Goal: Ask a question: Seek information or help from site administrators or community

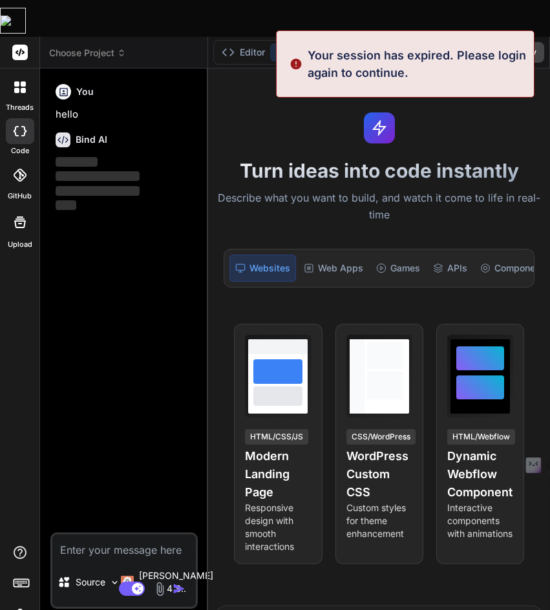
click at [12, 604] on img at bounding box center [20, 615] width 22 height 22
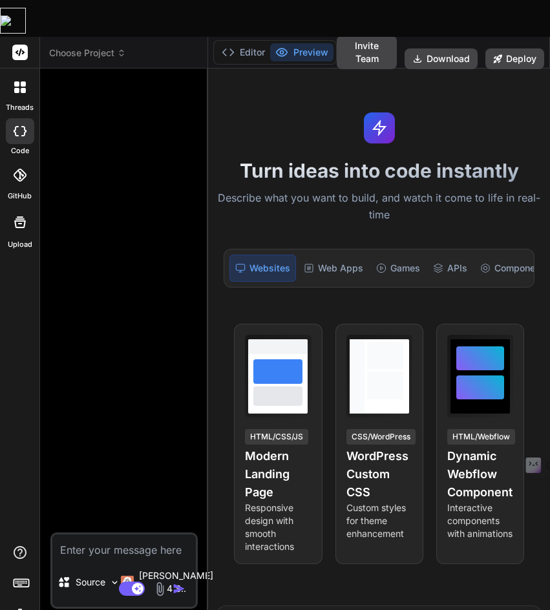
type textarea "x"
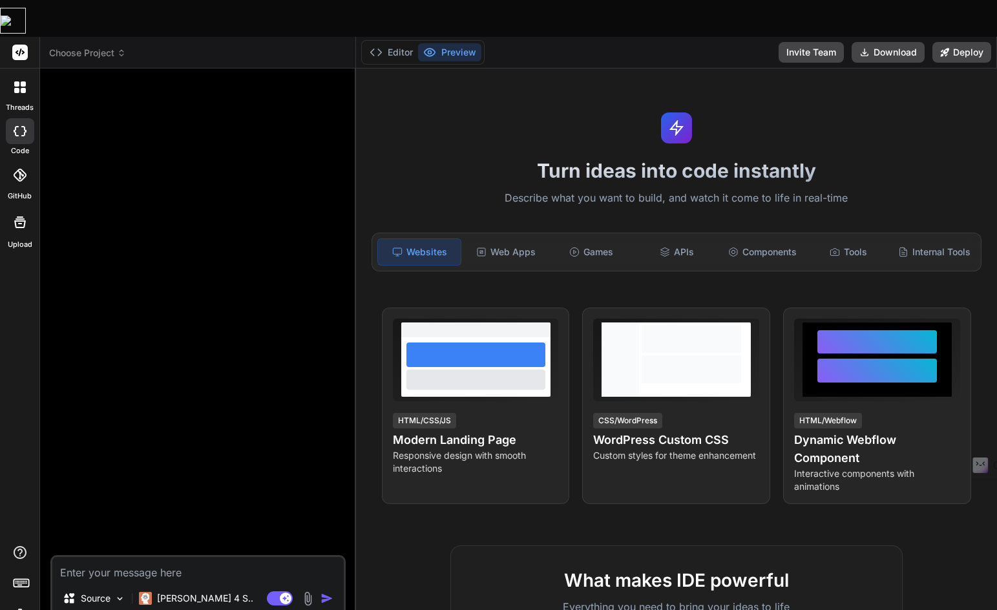
click at [124, 557] on textarea at bounding box center [197, 568] width 291 height 23
paste textarea "[URL][DOMAIN_NAME]"
type textarea "[URL][DOMAIN_NAME]"
type textarea "x"
type textarea "[URL][DOMAIN_NAME]"
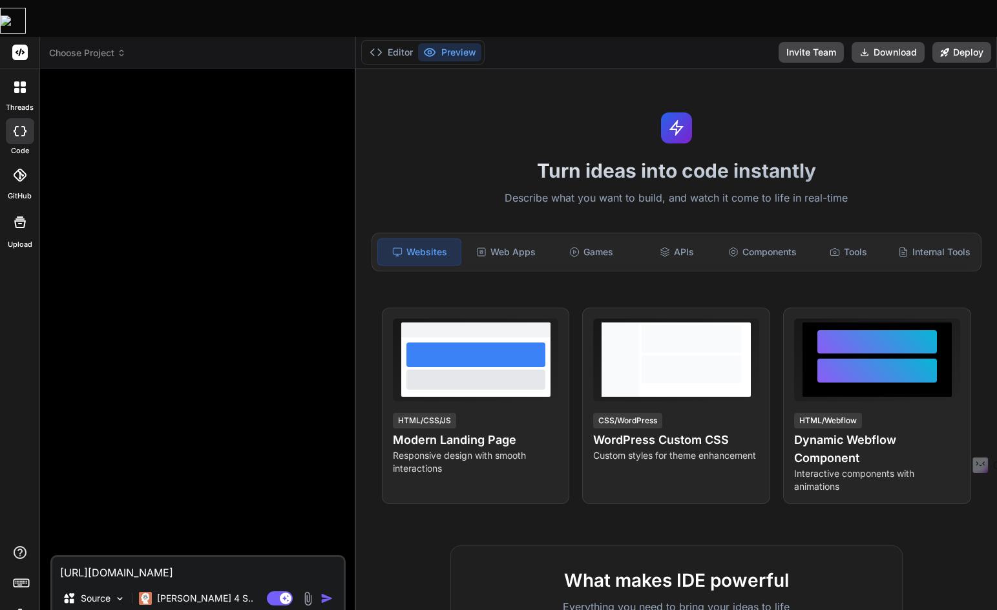
type textarea "x"
type textarea "[URL][DOMAIN_NAME] ｋ"
type textarea "x"
type textarea "[URL][DOMAIN_NAME] こ"
type textarea "x"
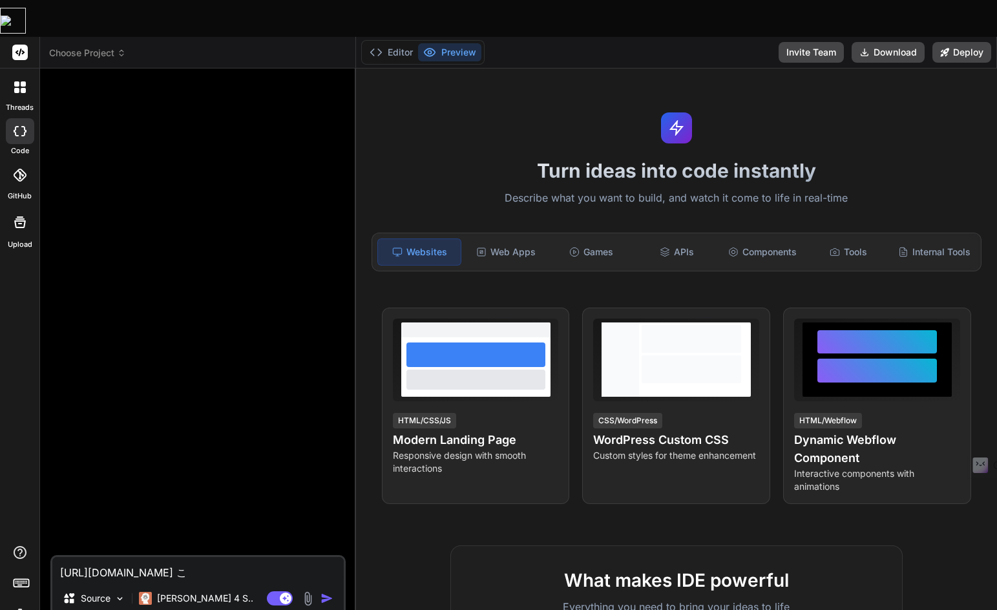
type textarea "[URL][DOMAIN_NAME] こｎ"
type textarea "x"
type textarea "[URL][DOMAIN_NAME] この"
type textarea "x"
type textarea "[URL][DOMAIN_NAME] このｗ"
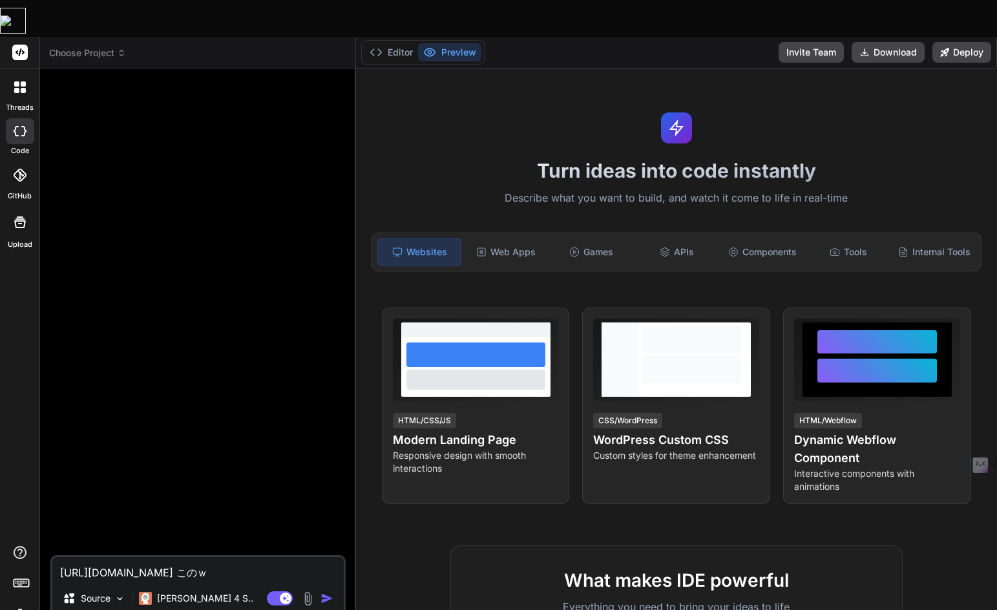
type textarea "x"
type textarea "[URL][DOMAIN_NAME] この"
type textarea "x"
type textarea "[URL][DOMAIN_NAME] このｓ"
type textarea "x"
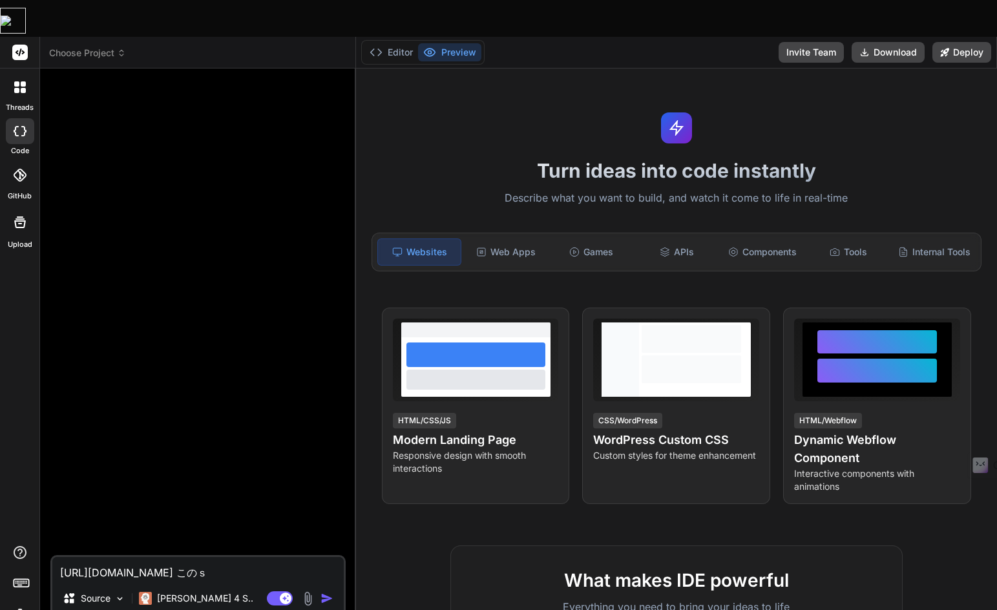
type textarea "[URL][DOMAIN_NAME] このさ"
type textarea "x"
type textarea "[URL][DOMAIN_NAME] このさい"
type textarea "x"
type textarea "[URL][DOMAIN_NAME] このさいｔ"
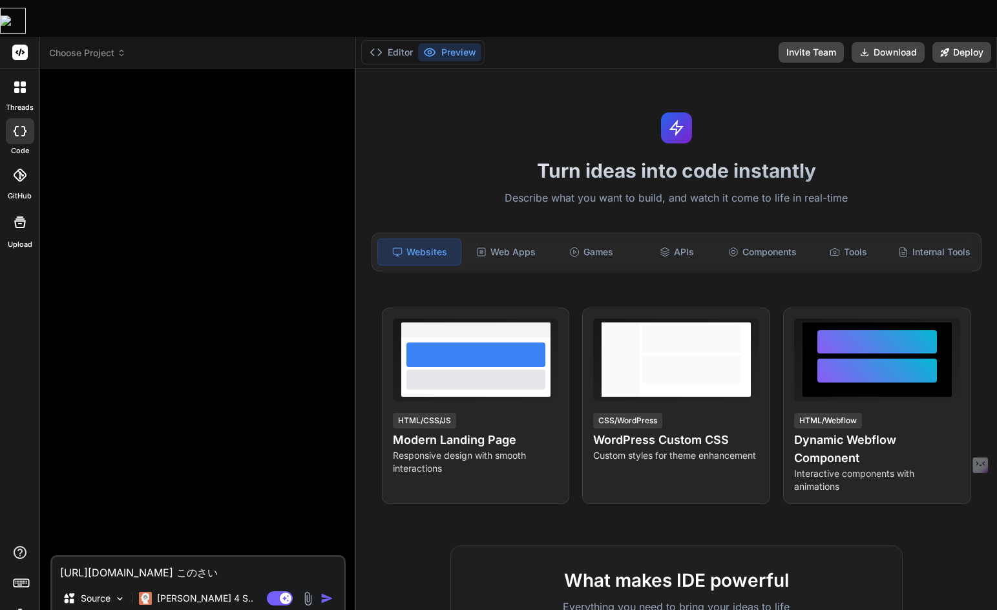
type textarea "x"
type textarea "[URL][DOMAIN_NAME] このさいと"
type textarea "x"
type textarea "[URL][DOMAIN_NAME] このさいとｎ"
type textarea "x"
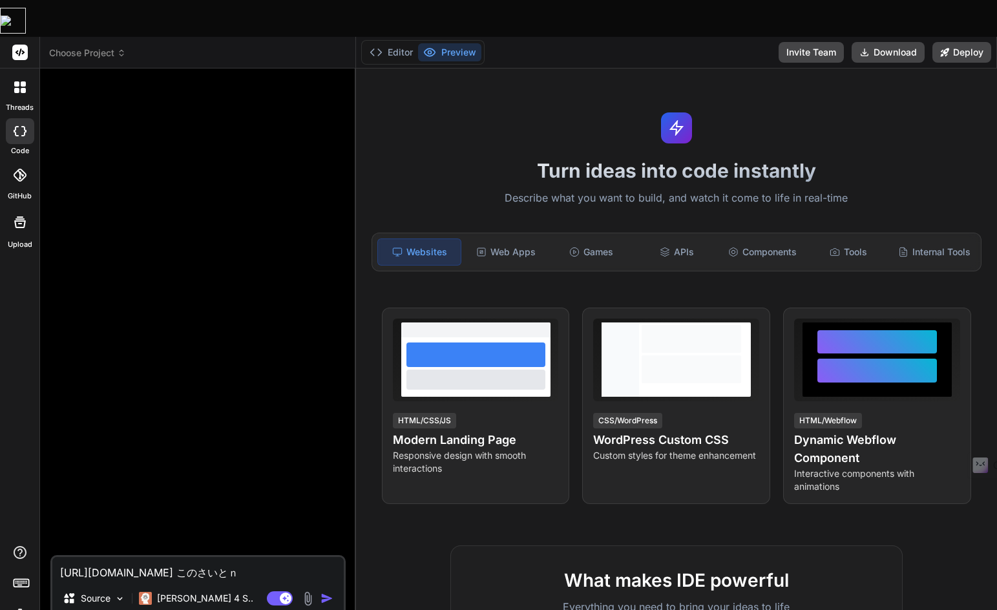
type textarea "[URL][DOMAIN_NAME] このさいとの"
type textarea "x"
type textarea "[URL][DOMAIN_NAME] このサイトの"
type textarea "x"
type textarea "[URL][DOMAIN_NAME] このサイトのｄ"
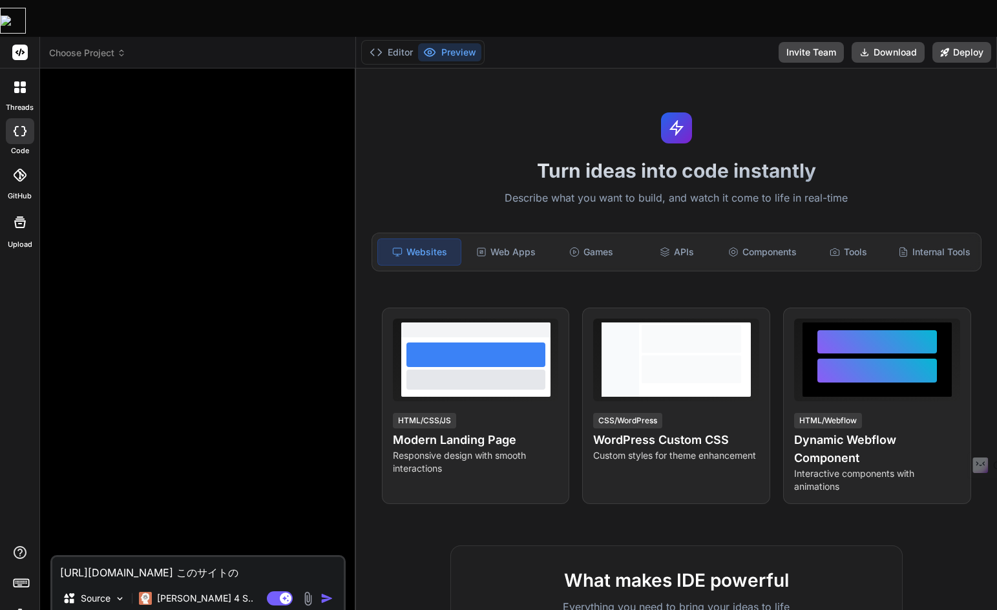
type textarea "x"
type textarea "[URL][DOMAIN_NAME] このサイトので"
type textarea "x"
type textarea "[URL][DOMAIN_NAME] このサイトのでｚ"
type textarea "x"
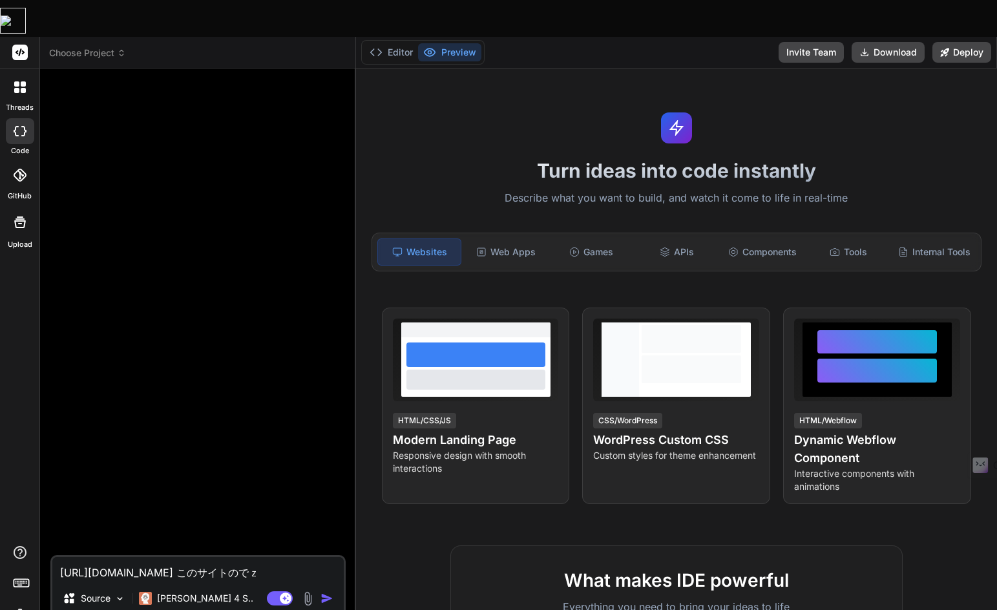
type textarea "[URL][DOMAIN_NAME] このサイトのでざ"
type textarea "x"
type textarea "[URL][DOMAIN_NAME] このサイトのでざい"
type textarea "x"
type textarea "[URL][DOMAIN_NAME] このサイトのでざいｎ"
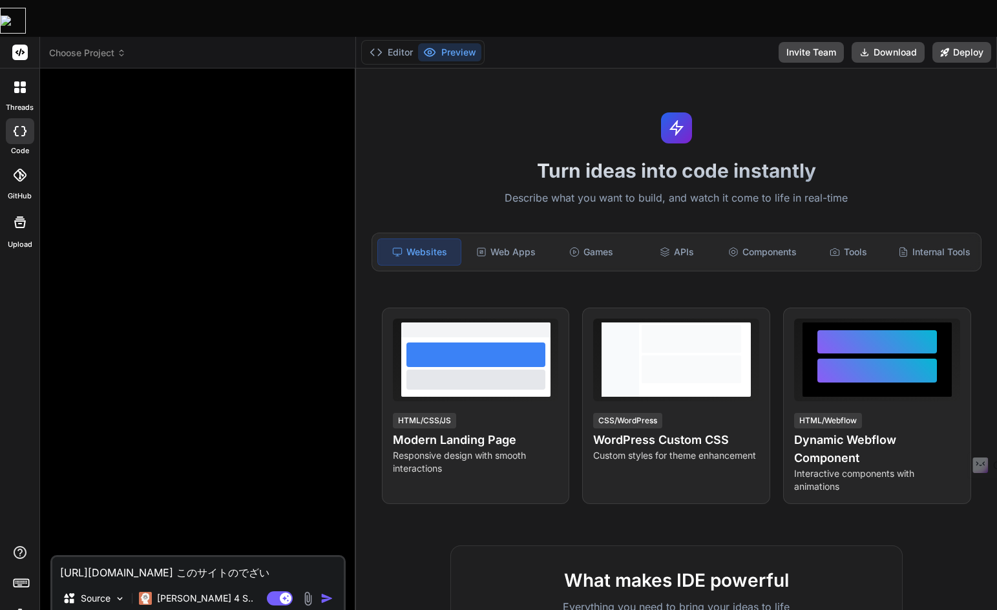
type textarea "x"
type textarea "[URL][DOMAIN_NAME] このサイトのでざいん"
type textarea "x"
type textarea "[URL][DOMAIN_NAME] このサイトのでざいんｒ"
type textarea "x"
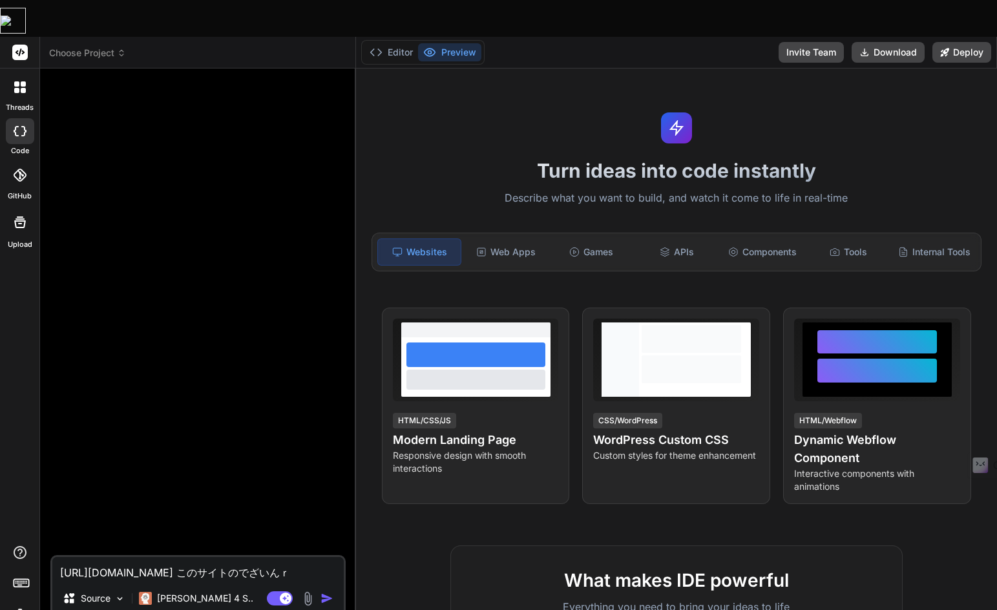
type textarea "[URL][DOMAIN_NAME] このサイトのでざいんれ"
type textarea "x"
type textarea "[URL][DOMAIN_NAME] このサイトのでざいんれい"
type textarea "x"
type textarea "[URL][DOMAIN_NAME] このサイトのでざいんれいあ"
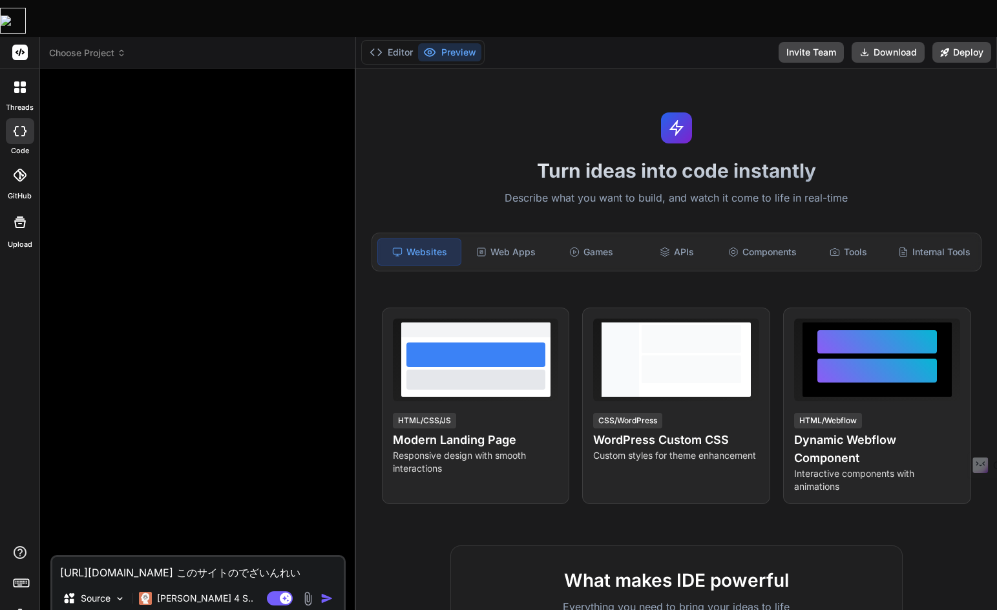
type textarea "x"
type textarea "[URL][DOMAIN_NAME] このサイトのでざいんれいあう"
type textarea "x"
type textarea "[URL][DOMAIN_NAME] このサイトのでざいんれいあうｔ"
type textarea "x"
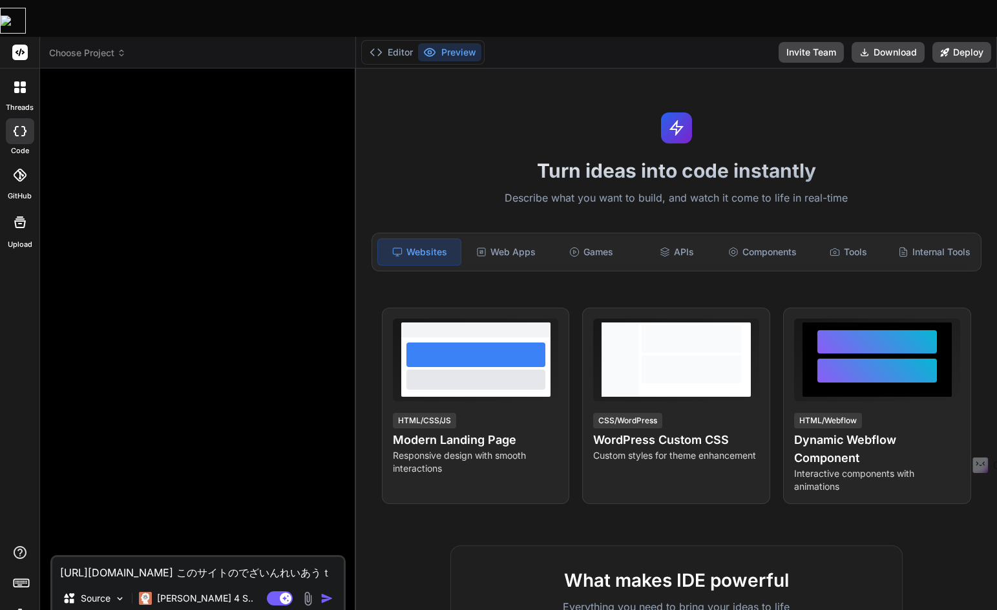
type textarea "[URL][DOMAIN_NAME] このサイトのでざいんれいあうと"
type textarea "x"
type textarea "[URL][DOMAIN_NAME] このサイトのデザインレイアウト"
type textarea "x"
type textarea "[URL][DOMAIN_NAME] このサイトのデザインレイアウトｗ"
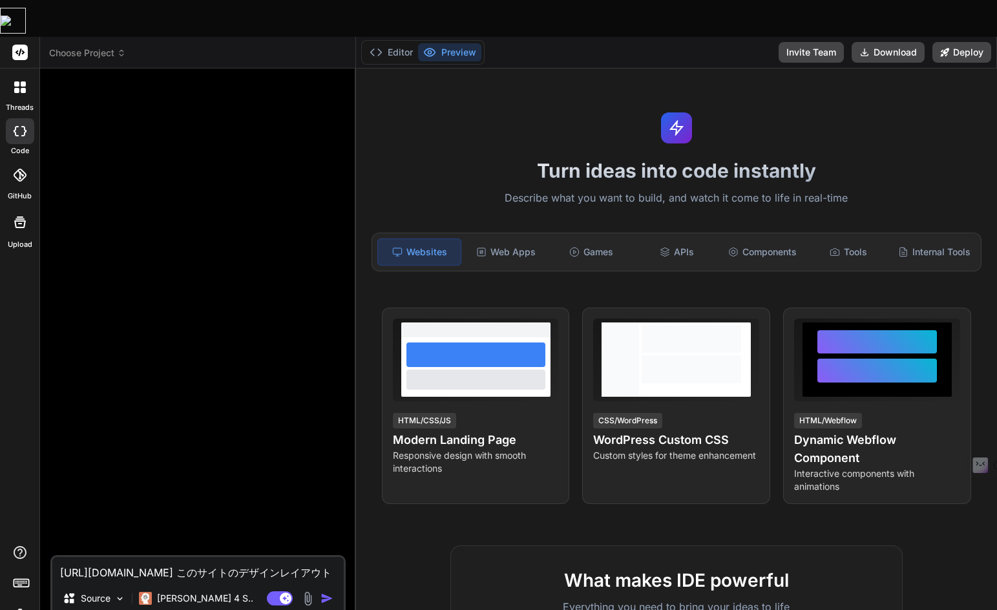
type textarea "x"
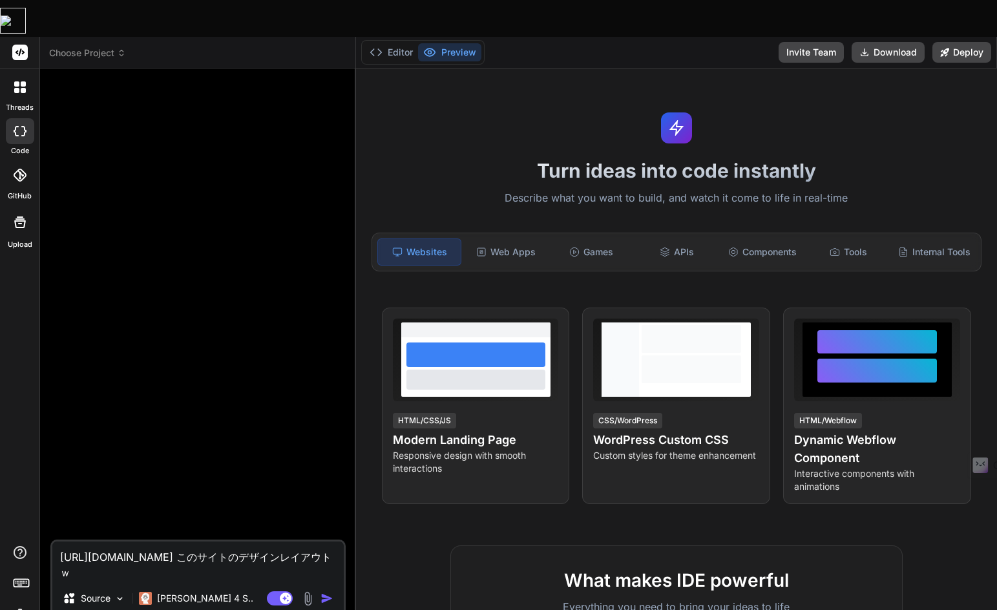
type textarea "[URL][DOMAIN_NAME] このサイトのデザインレイアウトを"
type textarea "x"
type textarea "[URL][DOMAIN_NAME] このサイトのデザインレイアウトをｆ"
type textarea "x"
type textarea "[URL][DOMAIN_NAME] このサイトのデザインレイアウトをふ"
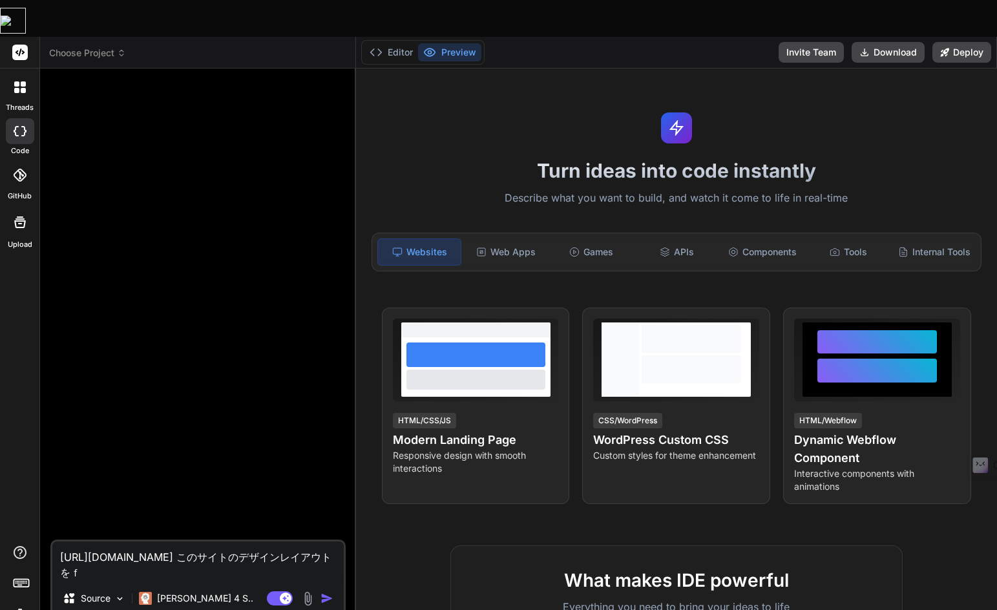
type textarea "x"
type textarea "[URL][DOMAIN_NAME] このサイトのデザインレイアウトをふｋ"
type textarea "x"
type textarea "[URL][DOMAIN_NAME] このサイトのデザインレイアウトをふく"
type textarea "x"
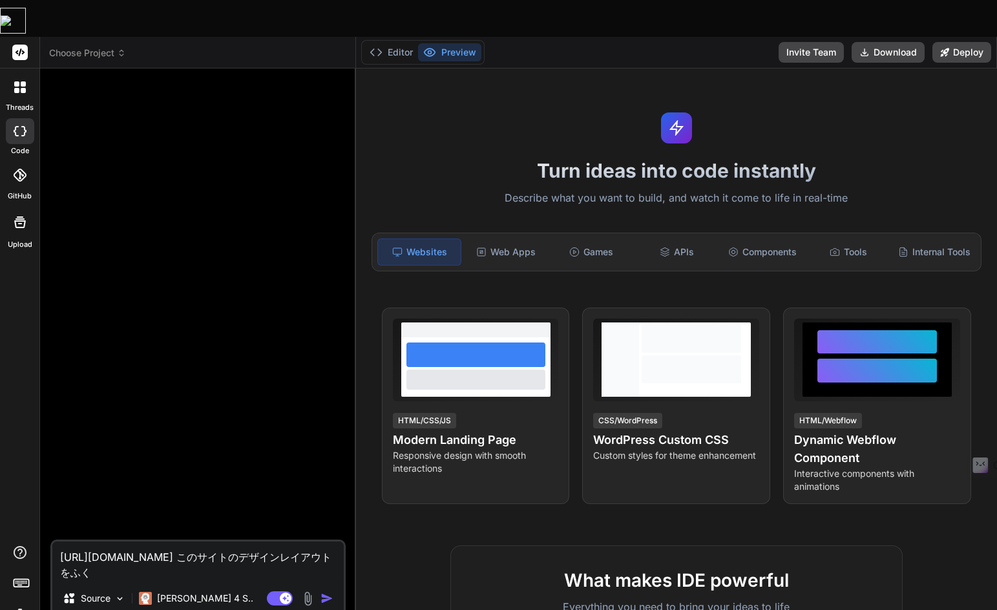
type textarea "[URL][DOMAIN_NAME] このサイトのデザインレイアウトをふくｆ"
type textarea "x"
type textarea "[URL][DOMAIN_NAME] このサイトのデザインレイアウトをふく"
type textarea "x"
type textarea "[URL][DOMAIN_NAME] このサイトのデザインレイアウトをふくｍ"
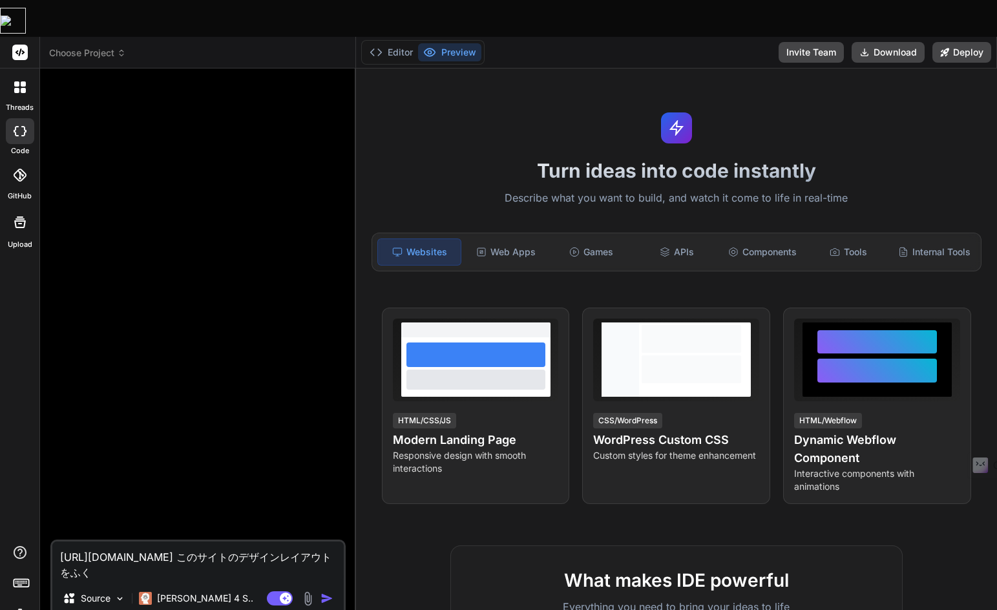
type textarea "x"
type textarea "[URL][DOMAIN_NAME] このサイトのデザインレイアウトをふくむ"
type textarea "x"
type textarea "[URL][DOMAIN_NAME] このサイトのデザインレイアウトを含む"
type textarea "x"
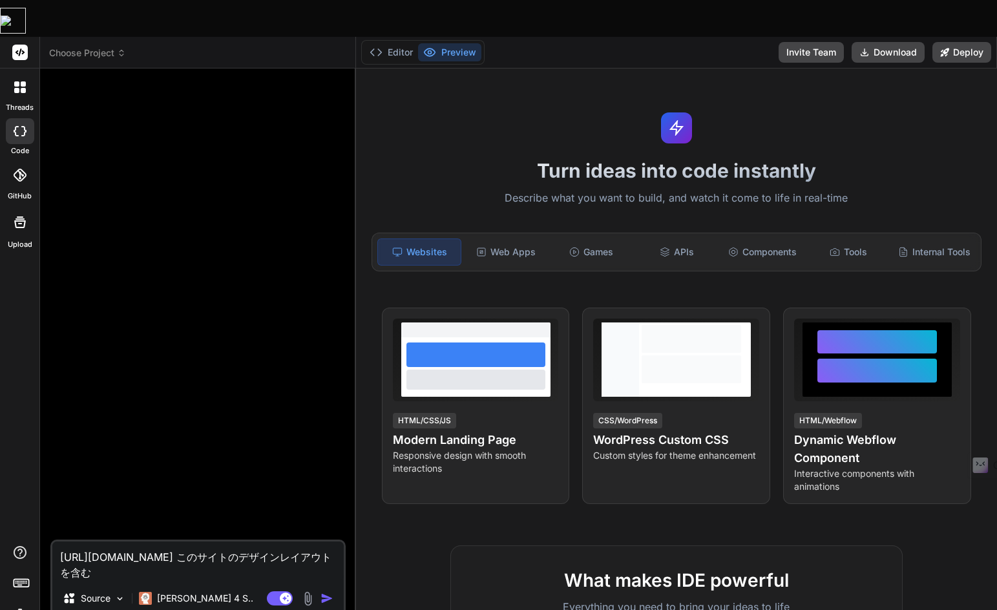
type textarea "[URL][DOMAIN_NAME] このサイトのデザインレイアウトを含むｓ"
type textarea "x"
type textarea "[URL][DOMAIN_NAME] このサイトのデザインレイアウトを含むす"
type textarea "x"
type textarea "[URL][DOMAIN_NAME] このサイトのデザインレイアウトを含むすｂ"
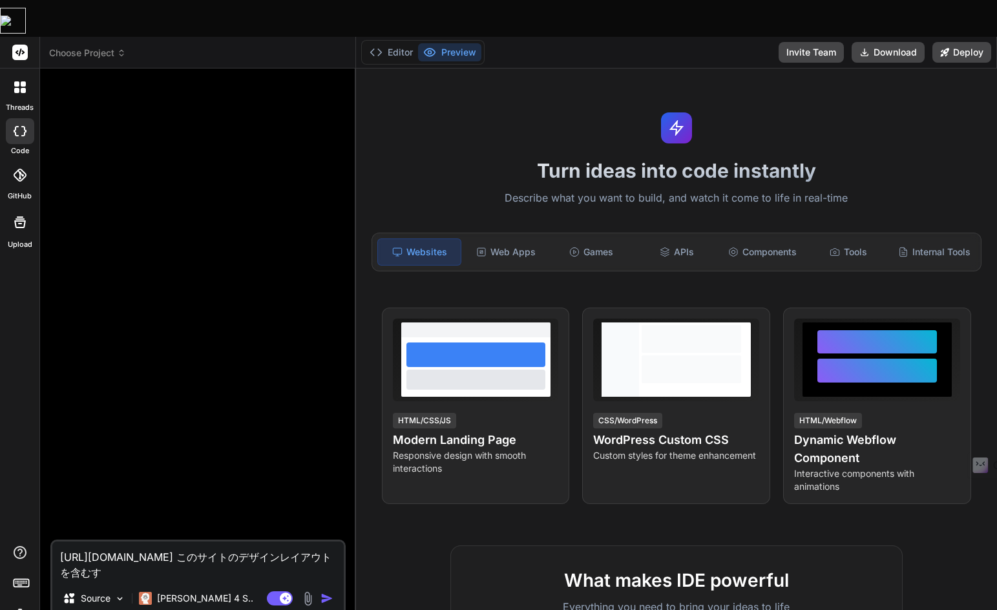
type textarea "x"
type textarea "[URL][DOMAIN_NAME] このサイトのデザインレイアウトを含むすべ"
type textarea "x"
type textarea "[URL][DOMAIN_NAME] このサイトのデザインレイアウトを含むすべｔ"
type textarea "x"
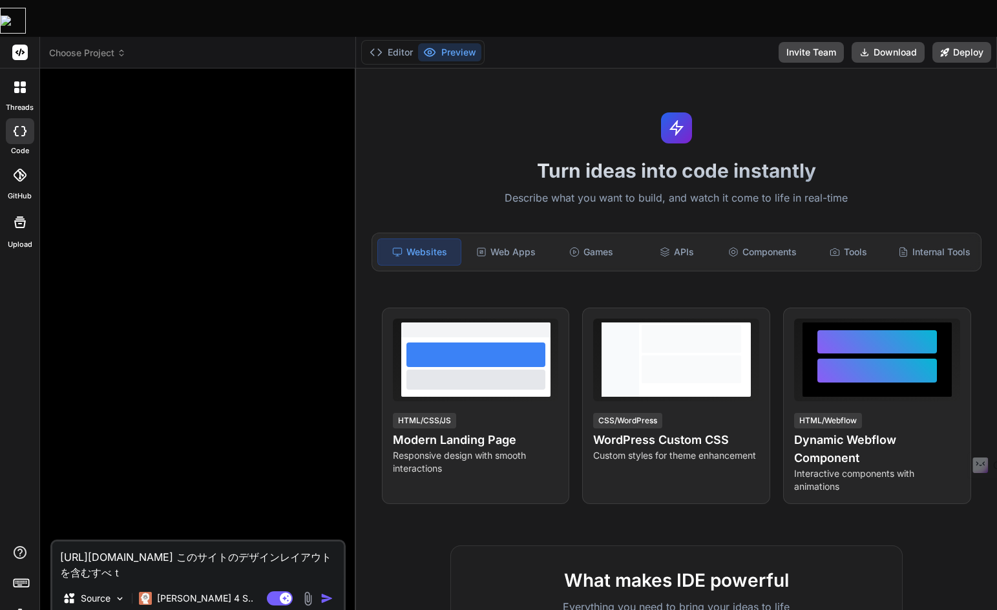
type textarea "[URL][DOMAIN_NAME] このサイトのデザインレイアウトを含むすべて"
type textarea "x"
type textarea "[URL][DOMAIN_NAME] このサイトのデザインレイアウトを含むすべてｎ"
type textarea "x"
type textarea "[URL][DOMAIN_NAME] このサイトのデザインレイアウトを含むすべての"
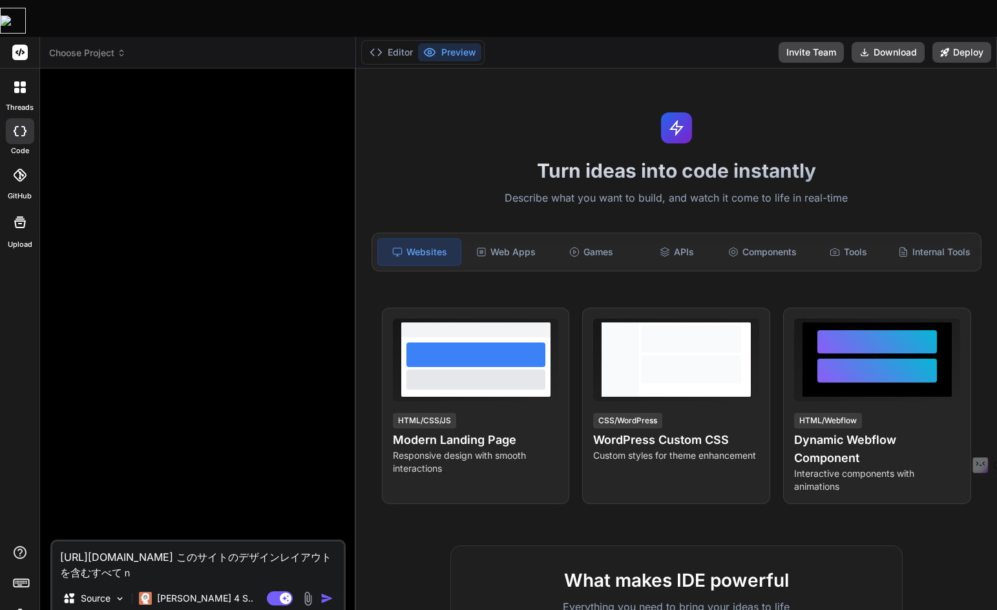
type textarea "x"
type textarea "[URL][DOMAIN_NAME] このサイトのデザインレイアウトを含むすべてのｙ"
type textarea "x"
type textarea "[URL][DOMAIN_NAME] このサイトのデザインレイアウトを含むすべてのよ"
type textarea "x"
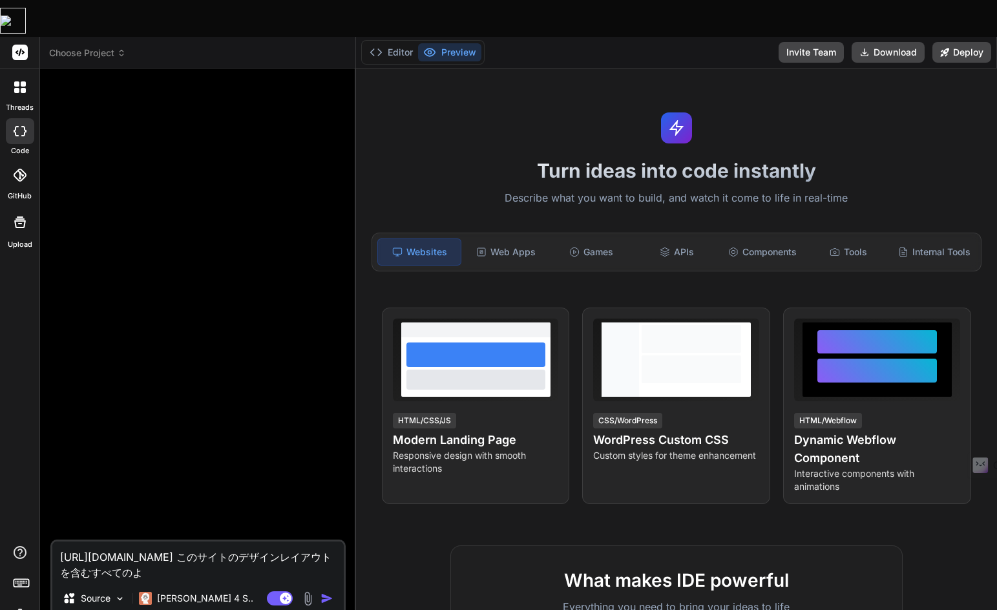
type textarea "[URL][DOMAIN_NAME] このサイトのデザインレイアウトを含むすべてのよう"
type textarea "x"
type textarea "[URL][DOMAIN_NAME] このサイトのデザインレイアウトを含むすべてのようｓ"
type textarea "x"
type textarea "[URL][DOMAIN_NAME] このサイトのデザインレイアウトを含むすべてのようそ"
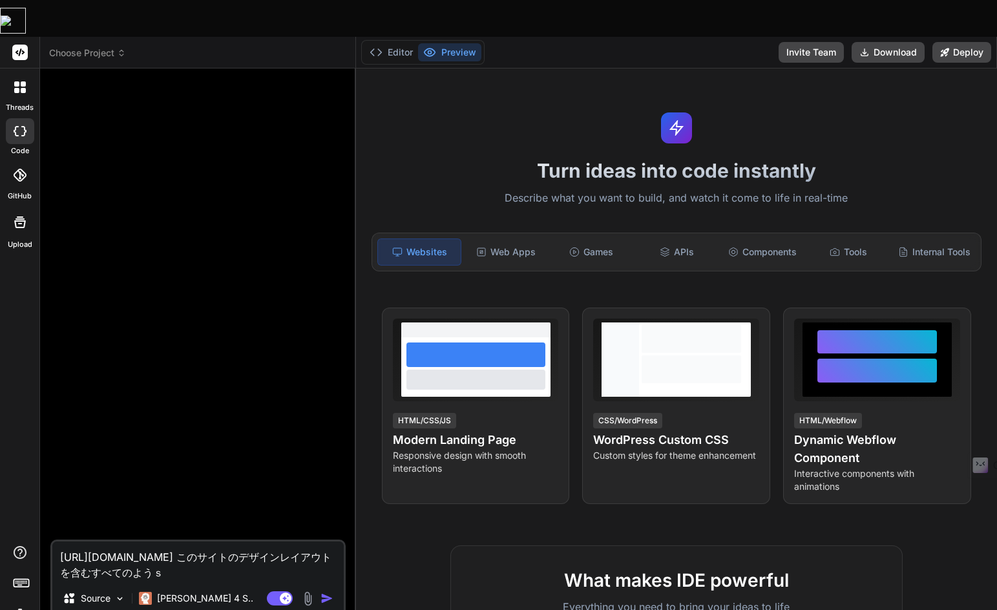
type textarea "x"
type textarea "[URL][DOMAIN_NAME] このサイトのデザインレイアウトを含むすべての要素"
type textarea "x"
type textarea "[URL][DOMAIN_NAME] このサイトのデザインレイアウトを含むすべての要素ｗ"
type textarea "x"
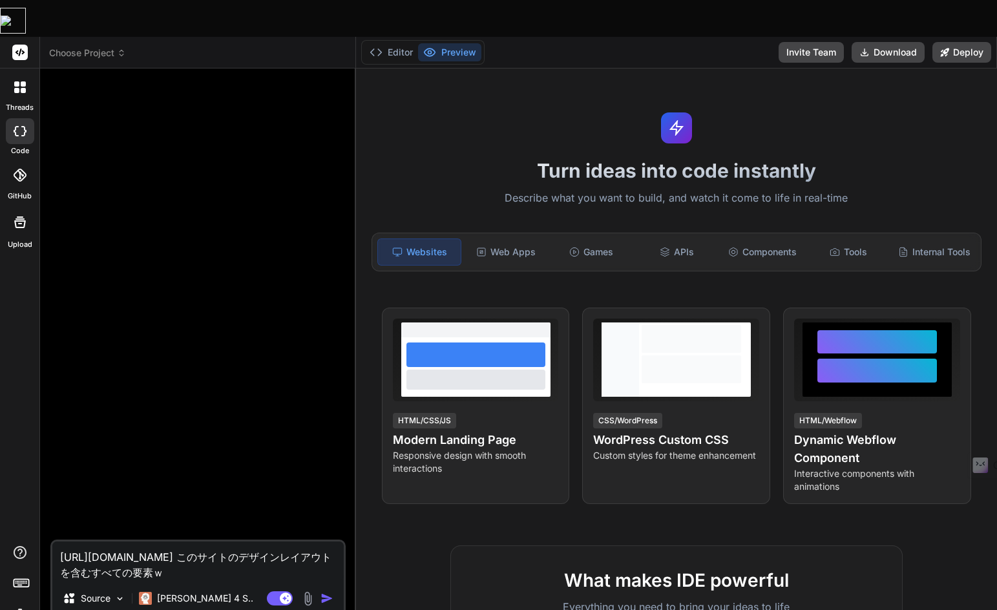
type textarea "[URL][DOMAIN_NAME] このサイトのデザインレイアウトを含むすべての要素を"
type textarea "x"
type textarea "[URL][DOMAIN_NAME] このサイトのデザインレイアウトを含むすべての要素をｋ"
type textarea "x"
type textarea "[URL][DOMAIN_NAME] このサイトのデザインレイアウトを含むすべての要素をく"
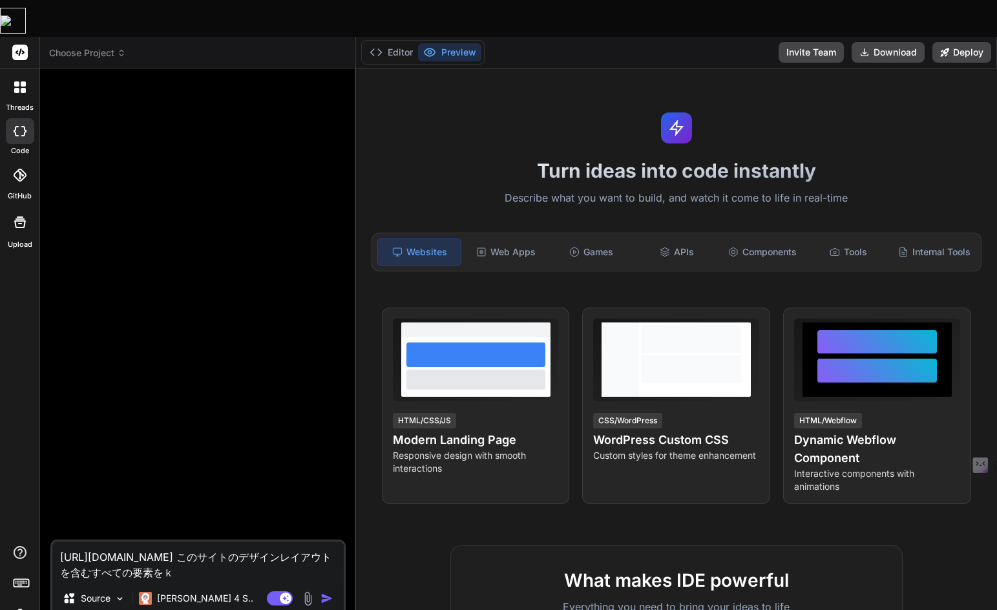
type textarea "x"
type textarea "[URL][DOMAIN_NAME] このサイトのデザインレイアウトを含むすべての要素をくｒ"
type textarea "x"
type textarea "[URL][DOMAIN_NAME] このサイトのデザインレイアウトを含むすべての要素をくろ"
type textarea "x"
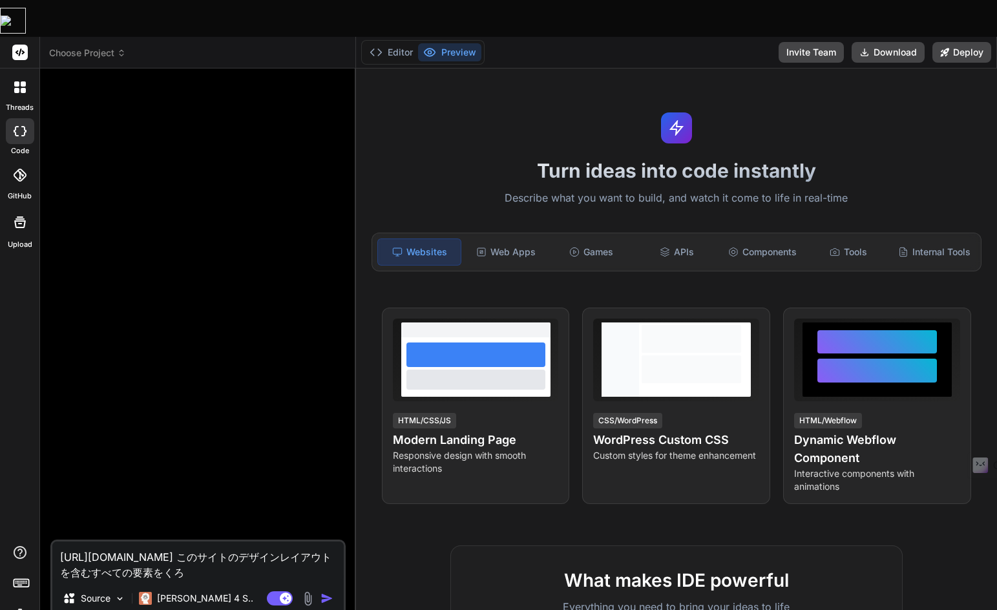
type textarea "[URL][DOMAIN_NAME] このサイトのデザインレイアウトを含むすべての要素をくろー"
type textarea "x"
type textarea "[URL][DOMAIN_NAME] このサイトのデザインレイアウトを含むすべての要素をくろーｎ"
type textarea "x"
type textarea "[URL][DOMAIN_NAME] このサイトのデザインレイアウトを含むすべての要素をくろーん"
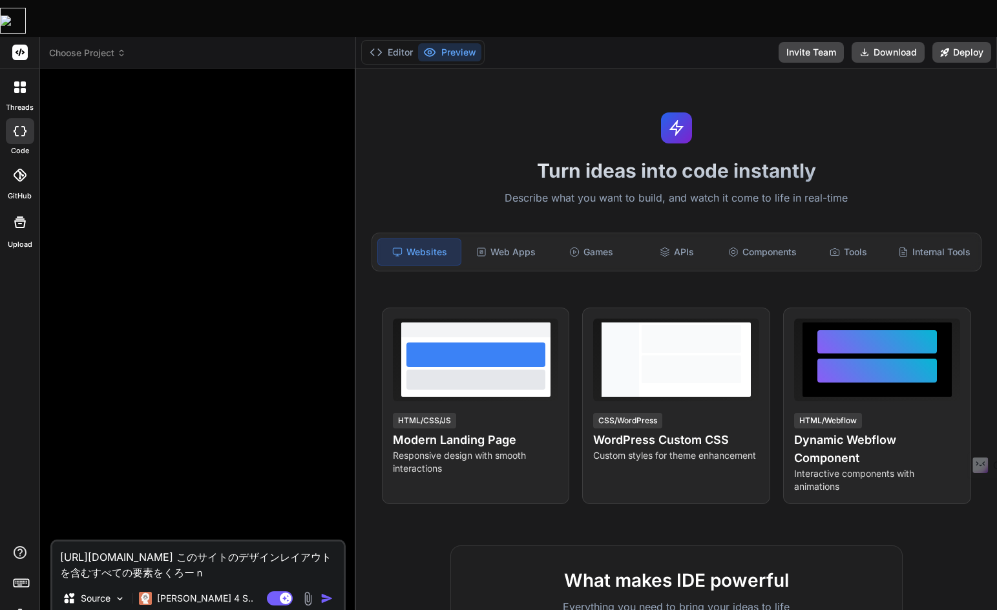
type textarea "x"
type textarea "[URL][DOMAIN_NAME] このサイトのデザインレイアウトを含むすべての要素をくろーんｓ"
type textarea "x"
type textarea "[URL][DOMAIN_NAME] このサイトのデザインレイアウトを含むすべての要素をくろーんし"
type textarea "x"
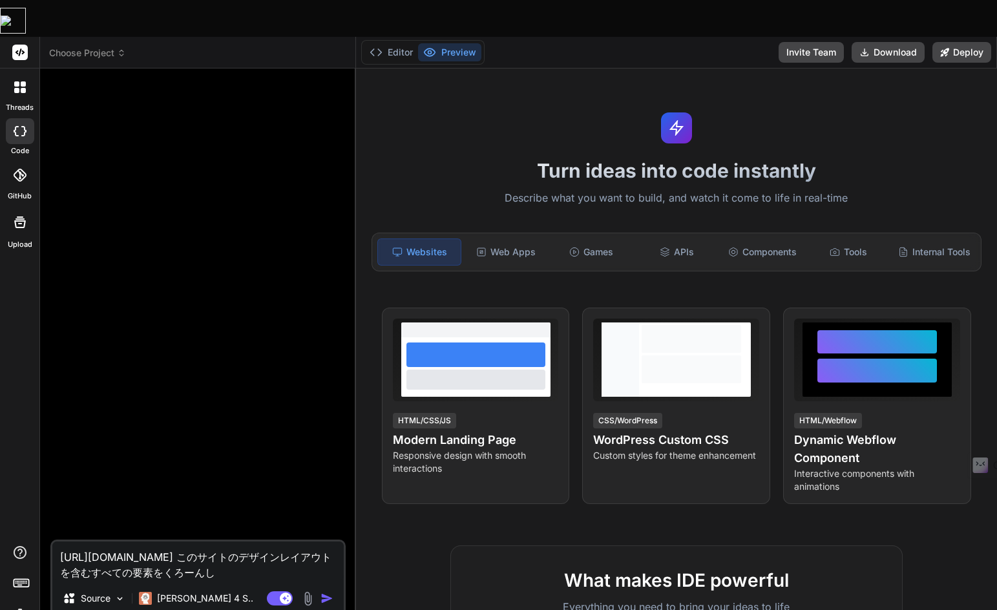
type textarea "[URL][DOMAIN_NAME] このサイトのデザインレイアウトを含むすべての要素をくろーんしｔ"
type textarea "x"
type textarea "[URL][DOMAIN_NAME] このサイトのデザインレイアウトを含むすべての要素をくろーんして"
type textarea "x"
type textarea "[URL][DOMAIN_NAME] このサイトのデザインレイアウトを含むすべての要素をクローンして"
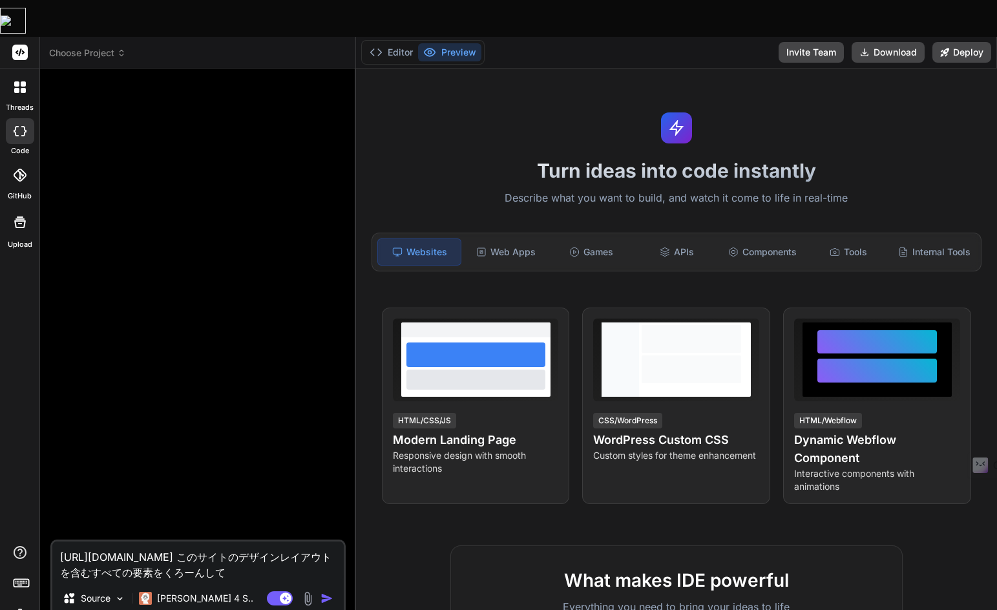
type textarea "x"
type textarea "[URL][DOMAIN_NAME] このサイトのデザインレイアウトを含むすべての要素をクローンしてｗ"
type textarea "x"
type textarea "[URL][DOMAIN_NAME] このサイトのデザインレイアウトを含むすべての要素をクローンしてわ"
type textarea "x"
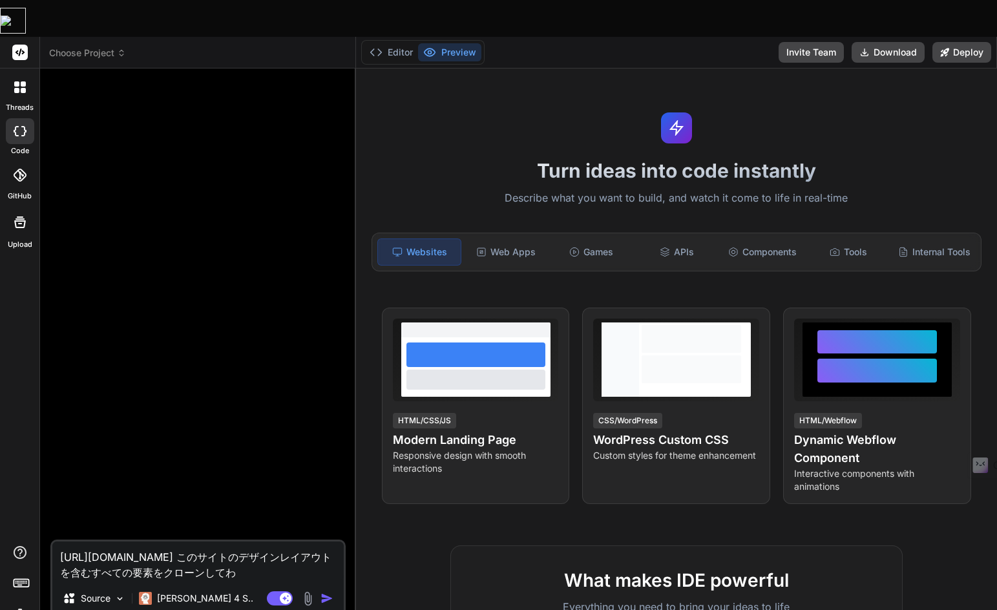
type textarea "[URL][DOMAIN_NAME] このサイトのデザインレイアウトを含むすべての要素をクローンしてわー"
type textarea "x"
type textarea "[URL][DOMAIN_NAME] このサイトのデザインレイアウトを含むすべての要素をクローンしてわーｄ"
type textarea "x"
type textarea "[URL][DOMAIN_NAME] このサイトのデザインレイアウトを含むすべての要素をクローンしてわーど"
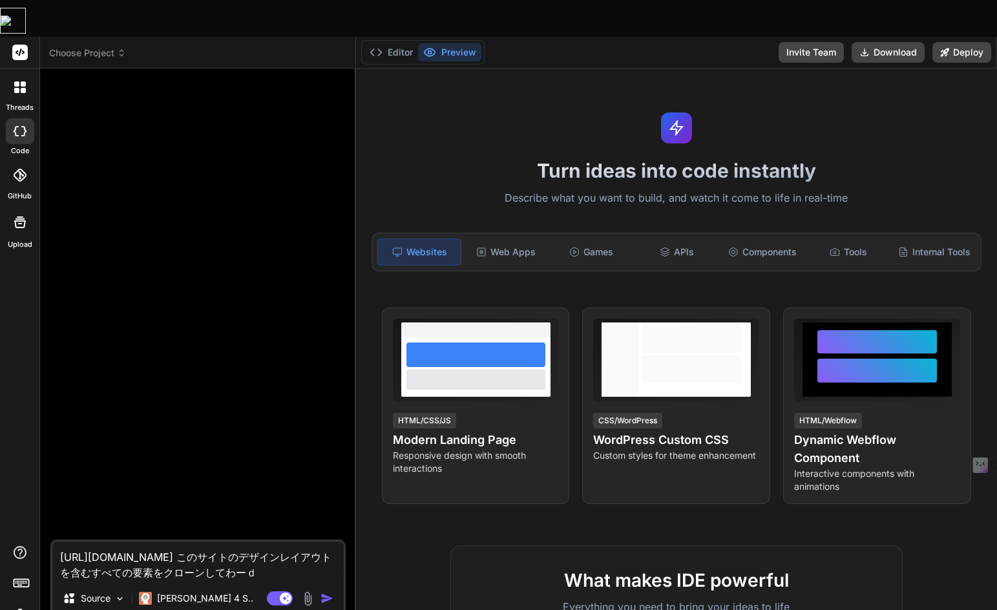
type textarea "x"
type textarea "[URL][DOMAIN_NAME] このサイトのデザインレイアウトを含むすべての要素をクローンしてわーどｐ"
type textarea "x"
type textarea "[URL][DOMAIN_NAME] このサイトのデザインレイアウトを含むすべての要素をクローンしてわーどぷ"
type textarea "x"
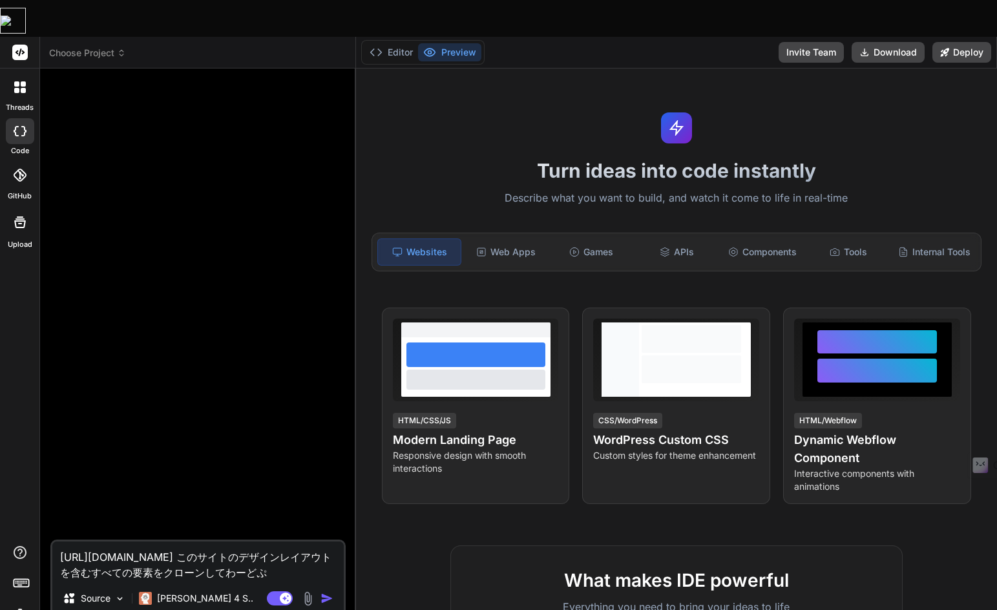
type textarea "[URL][DOMAIN_NAME] このサイトのデザインレイアウトを含むすべての要素をクローンしてわーどぷｒ"
type textarea "x"
type textarea "[URL][DOMAIN_NAME] このサイトのデザインレイアウトを含むすべての要素をクローンしてわーどぷれ"
type textarea "x"
type textarea "[URL][DOMAIN_NAME] このサイトのデザインレイアウトを含むすべての要素をクローンしてわーどぷれｓ"
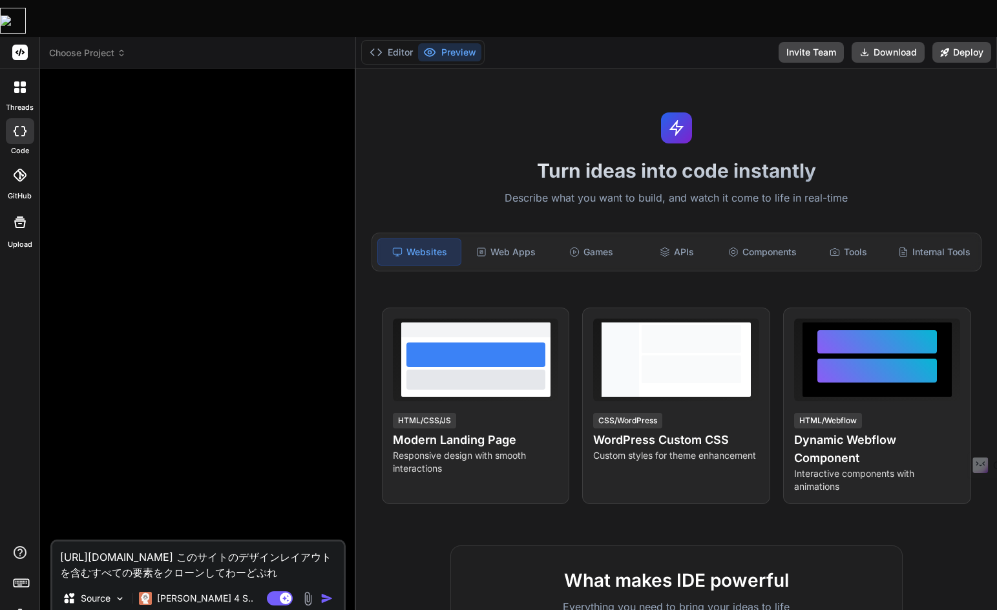
type textarea "x"
type textarea "[URL][DOMAIN_NAME] このサイトのデザインレイアウトを含むすべての要素をクローンしてわーどぷれす"
type textarea "x"
type textarea "[URL][DOMAIN_NAME] このサイトのデザインレイアウトを含むすべての要素をクローンしてわーどぷれすｎ"
type textarea "x"
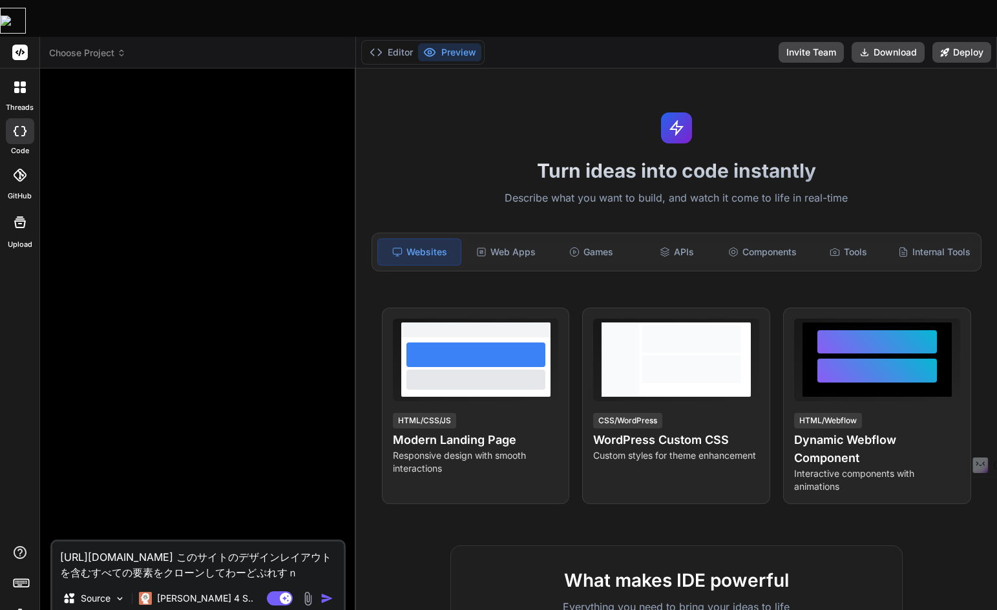
type textarea "[URL][DOMAIN_NAME] このサイトのデザインレイアウトを含むすべての要素をクローンしてわーどぷれすの"
type textarea "x"
type textarea "[URL][DOMAIN_NAME] このサイトのデザインレイアウトを含むすべての要素をクローンしてワードプレスの"
type textarea "x"
type textarea "[URL][DOMAIN_NAME] このサイトのデザインレイアウトを含むすべての要素をクローンしてワードプレスのｇ"
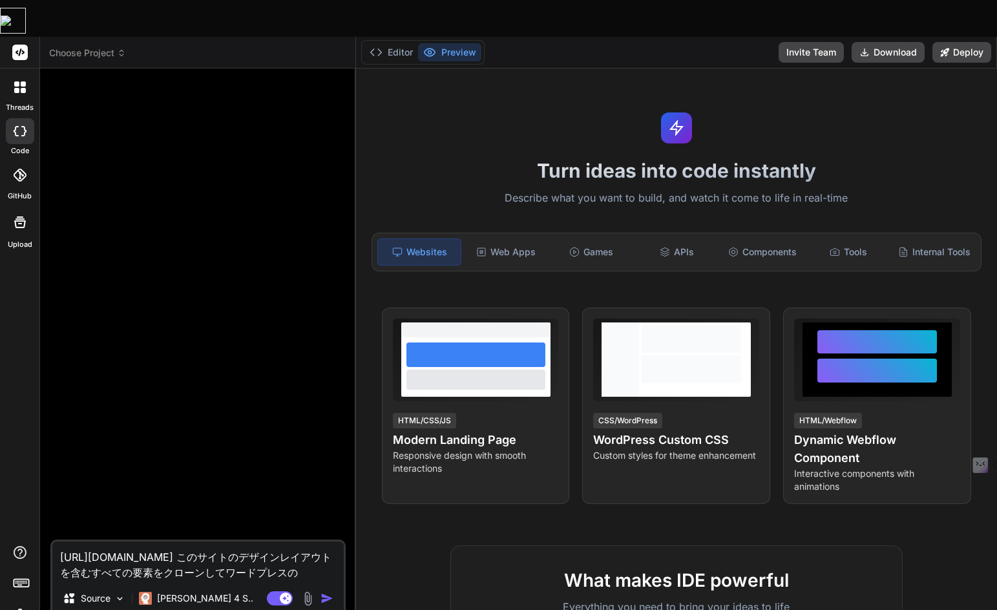
type textarea "x"
type textarea "[URL][DOMAIN_NAME] このサイトのデザインレイアウトを含むすべての要素をクローンしてワードプレスのぐ"
type textarea "x"
type textarea "[URL][DOMAIN_NAME] このサイトのデザインレイアウトを含むすべての要素をクローンしてワードプレスのぐー"
type textarea "x"
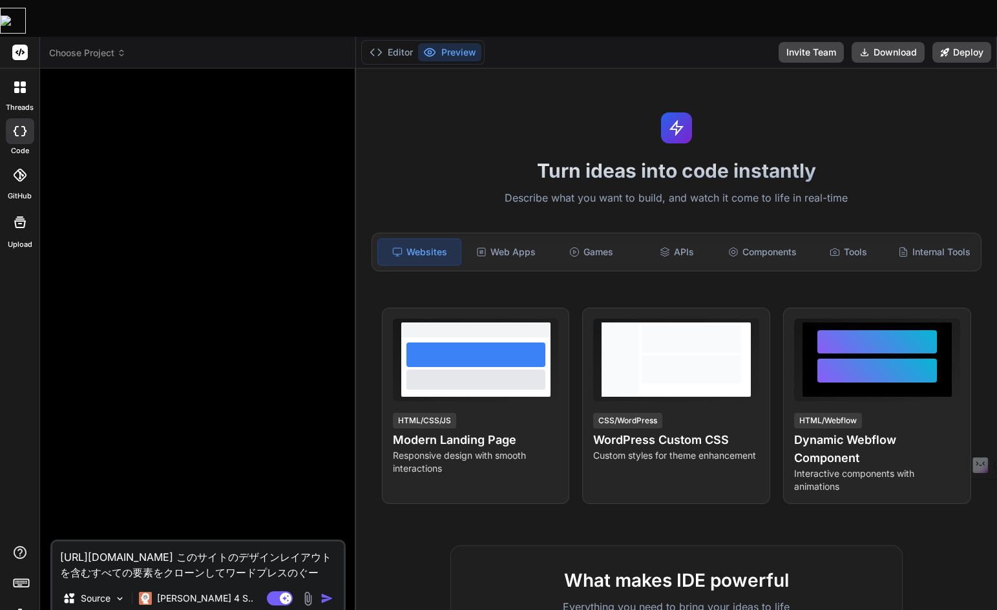
type textarea "[URL][DOMAIN_NAME] このサイトのデザインレイアウトを含むすべての要素をクローンしてワードプレスのぐーｔ"
type textarea "x"
type textarea "[URL][DOMAIN_NAME] このサイトのデザインレイアウトを含むすべての要素をクローンしてワードプレスのぐーて"
type textarea "x"
type textarea "[URL][DOMAIN_NAME] このサイトのデザインレイアウトを含むすべての要素をクローンしてワードプレスのぐーてｎ"
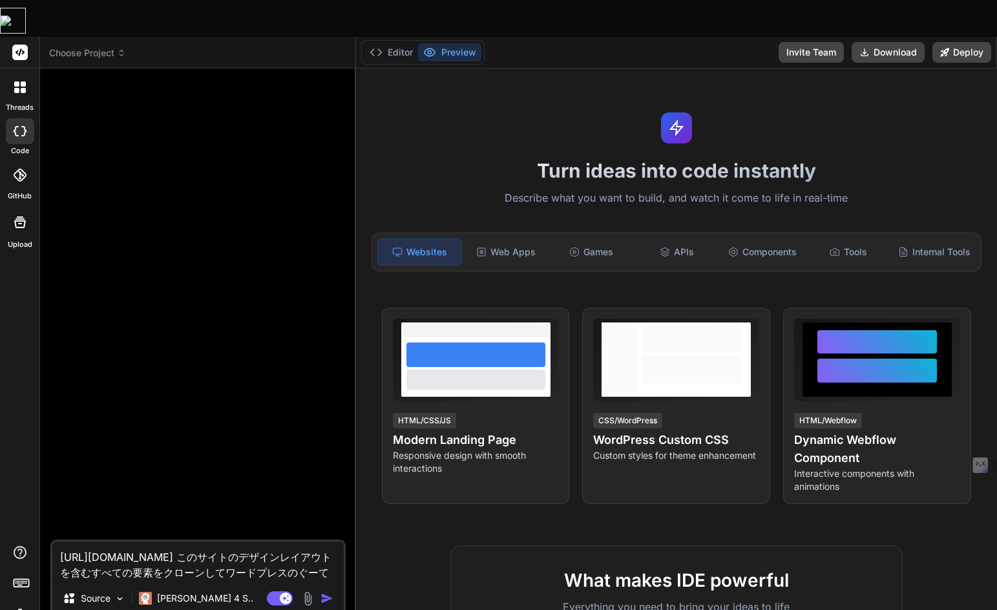
type textarea "x"
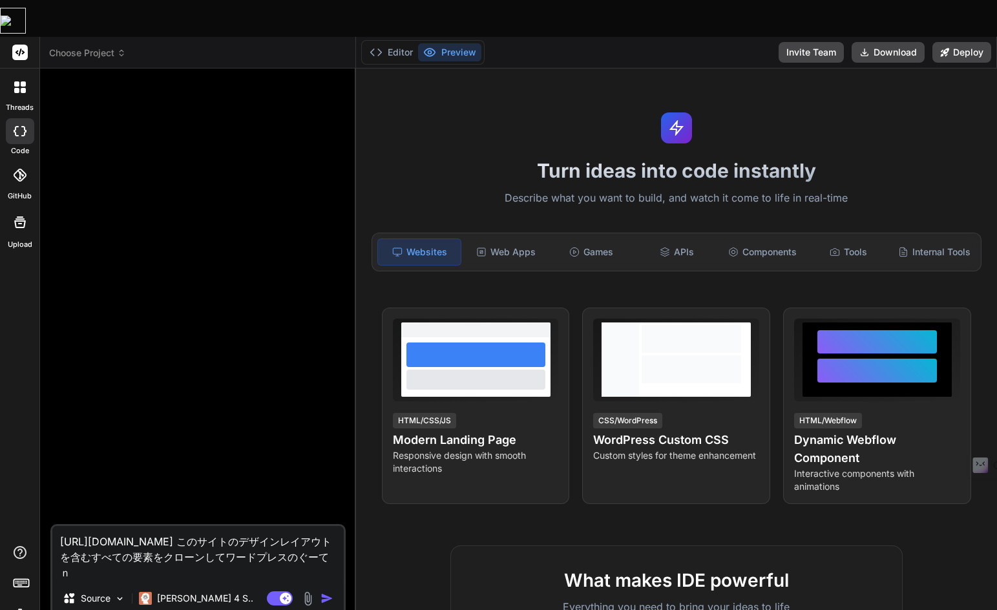
type textarea "[URL][DOMAIN_NAME] このサイトのデザインレイアウトを含むすべての要素をクローンしてワードプレスのぐーてん"
type textarea "x"
type textarea "[URL][DOMAIN_NAME] このサイトのデザインレイアウトを含むすべての要素をクローンしてワードプレスのぐーてんｂ"
type textarea "x"
type textarea "[URL][DOMAIN_NAME] このサイトのデザインレイアウトを含むすべての要素をクローンしてワードプレスのぐーてんべ"
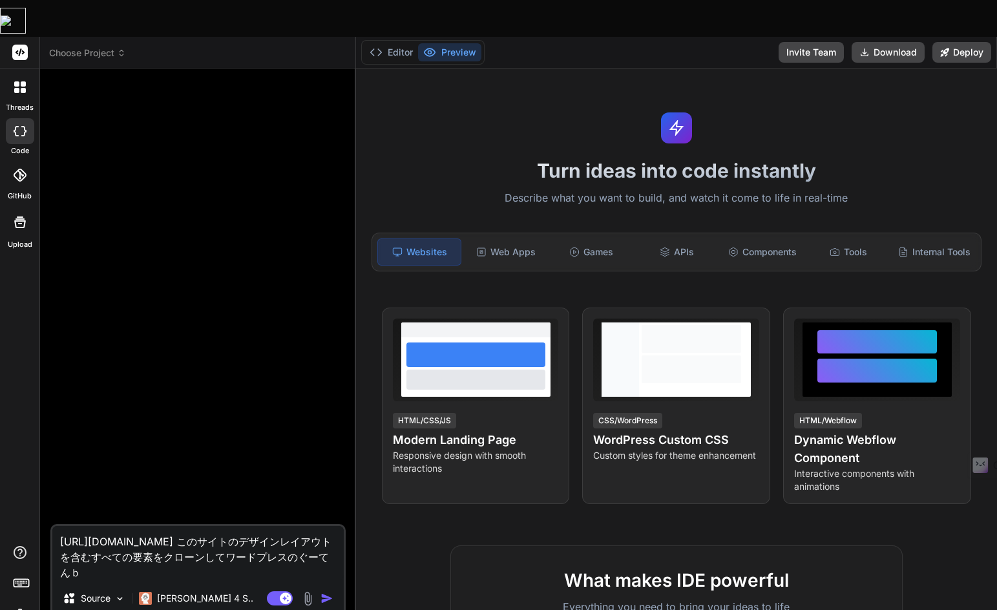
type textarea "x"
type textarea "[URL][DOMAIN_NAME] このサイトのデザインレイアウトを含むすべての要素をクローンしてワードプレスのぐーてんべｒ"
type textarea "x"
type textarea "[URL][DOMAIN_NAME] このサイトのデザインレイアウトを含むすべての要素をクローンしてワードプレスのぐーてんべる"
type textarea "x"
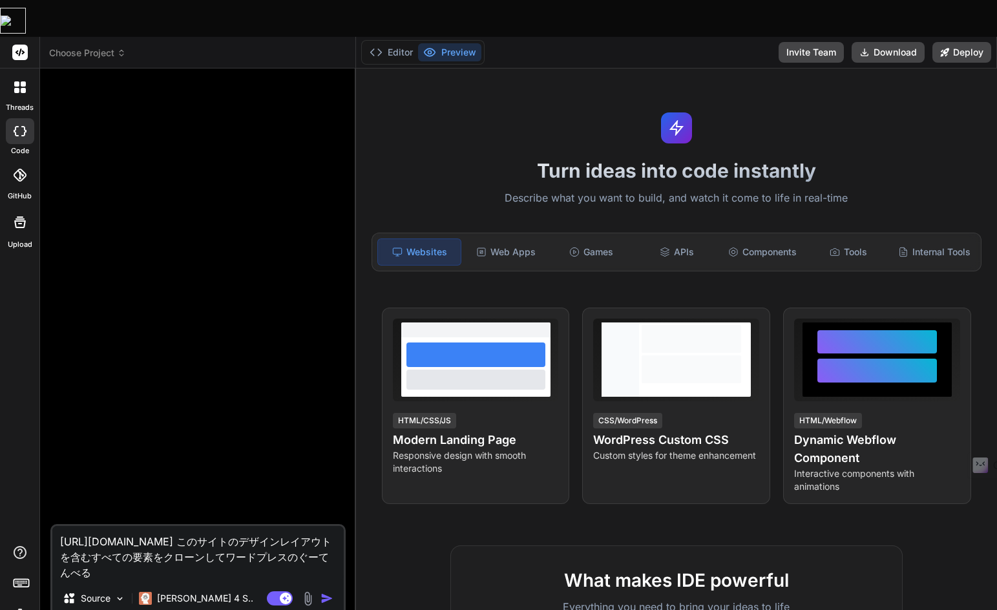
type textarea "[URL][DOMAIN_NAME] このサイトのデザインレイアウトを含むすべての要素をクローンしてワードプレスのぐーてんべるｋ"
type textarea "x"
type textarea "[URL][DOMAIN_NAME] このサイトのデザインレイアウトを含むすべての要素をクローンしてワードプレスのぐーてんべるく"
type textarea "x"
type textarea "[URL][DOMAIN_NAME] このサイトのデザインレイアウトを含むすべての要素をクローンしてワードプレスのグーテンベルク"
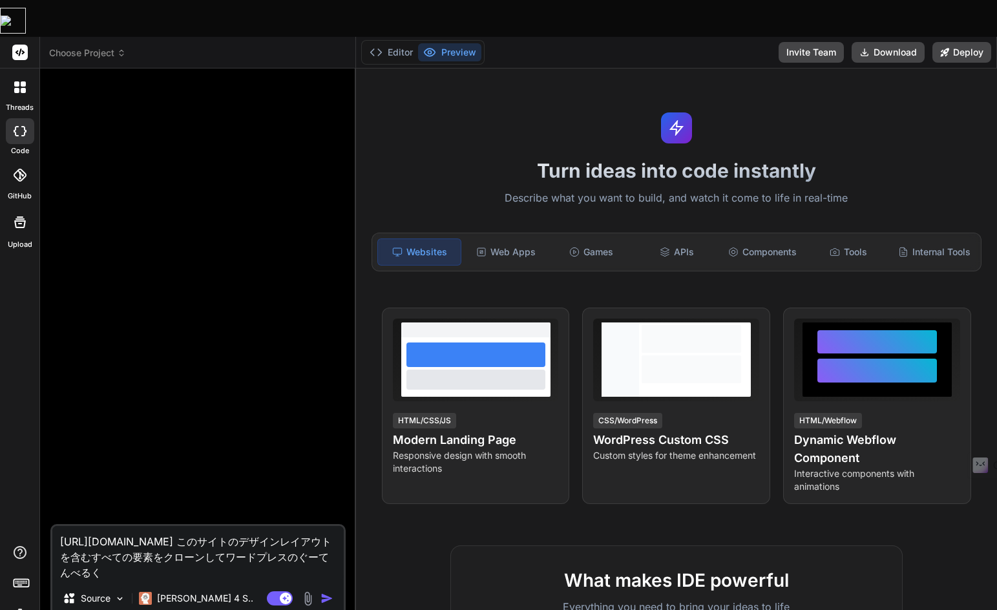
type textarea "x"
type textarea "[URL][DOMAIN_NAME] このサイトのデザインレイアウトを含むすべての要素をクローンしてワードプレスのグーテンベルクｄ"
type textarea "x"
type textarea "[URL][DOMAIN_NAME] このサイトのデザインレイアウトを含むすべての要素をクローンしてワードプレスのグーテンベルクで"
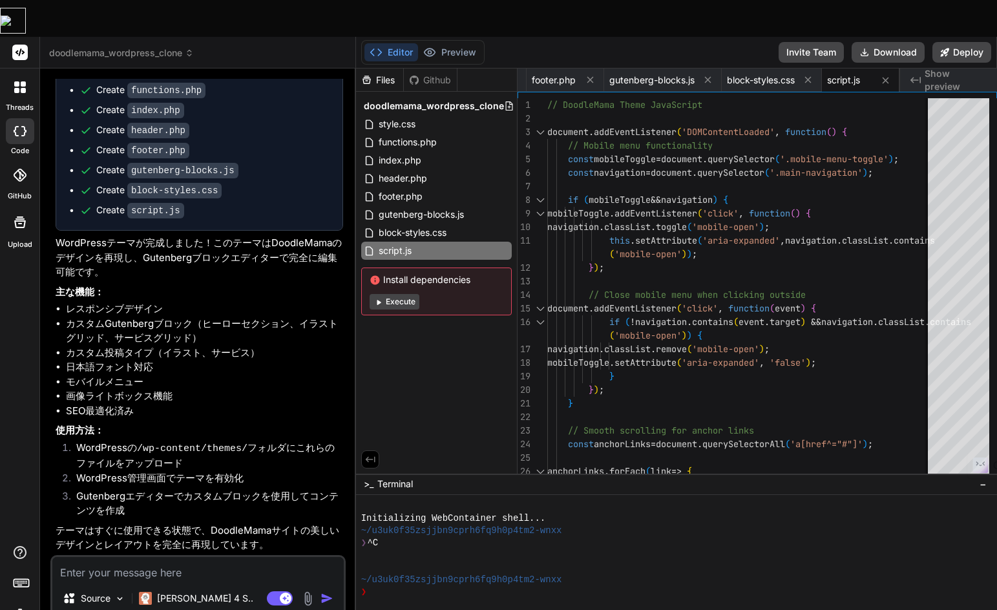
scroll to position [595, 0]
click at [149, 557] on textarea at bounding box center [197, 568] width 291 height 23
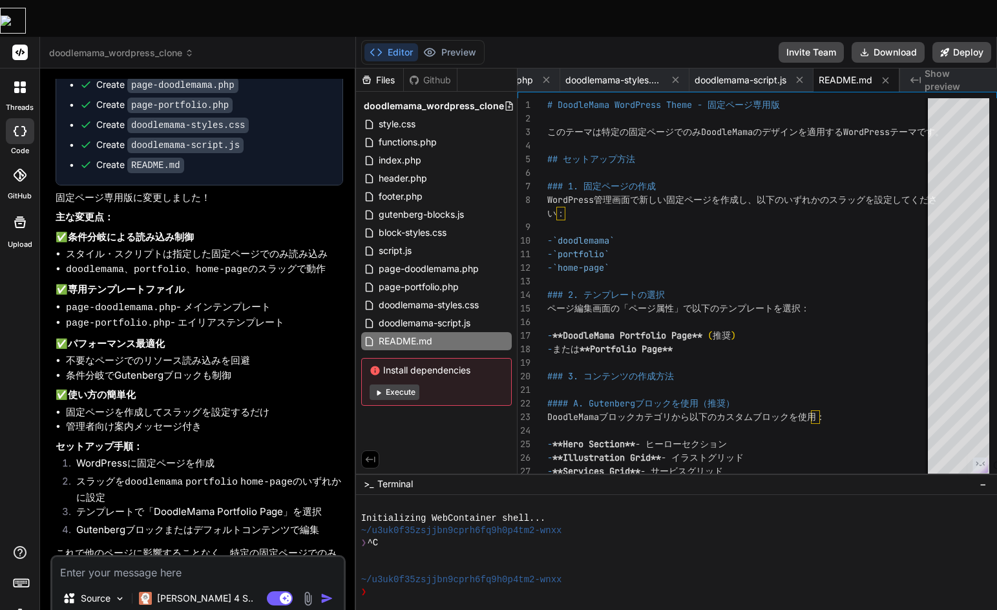
scroll to position [1508, 0]
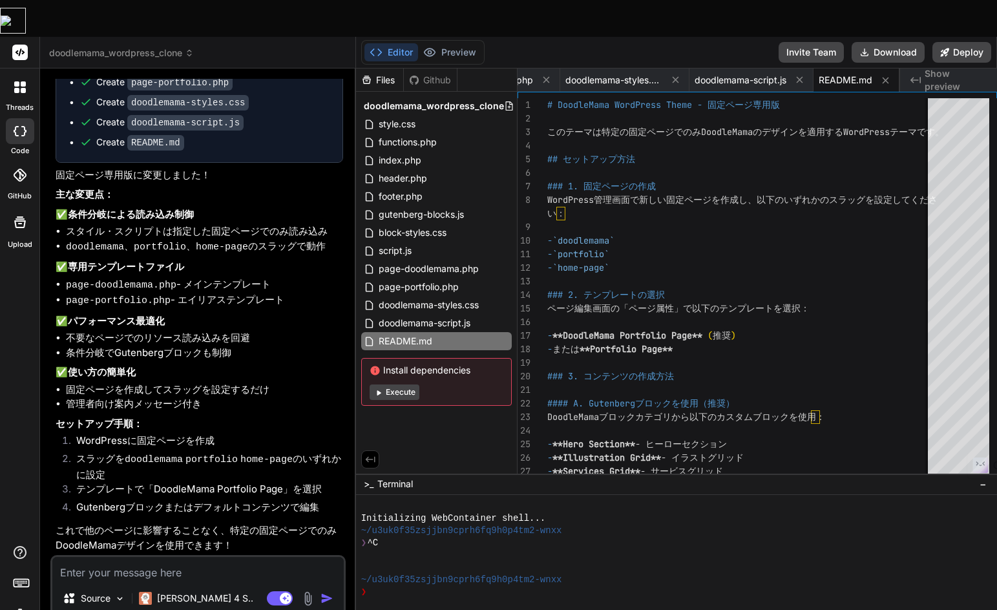
click at [118, 557] on textarea at bounding box center [197, 568] width 291 height 23
click at [156, 557] on textarea "JSONファイルで" at bounding box center [197, 568] width 291 height 23
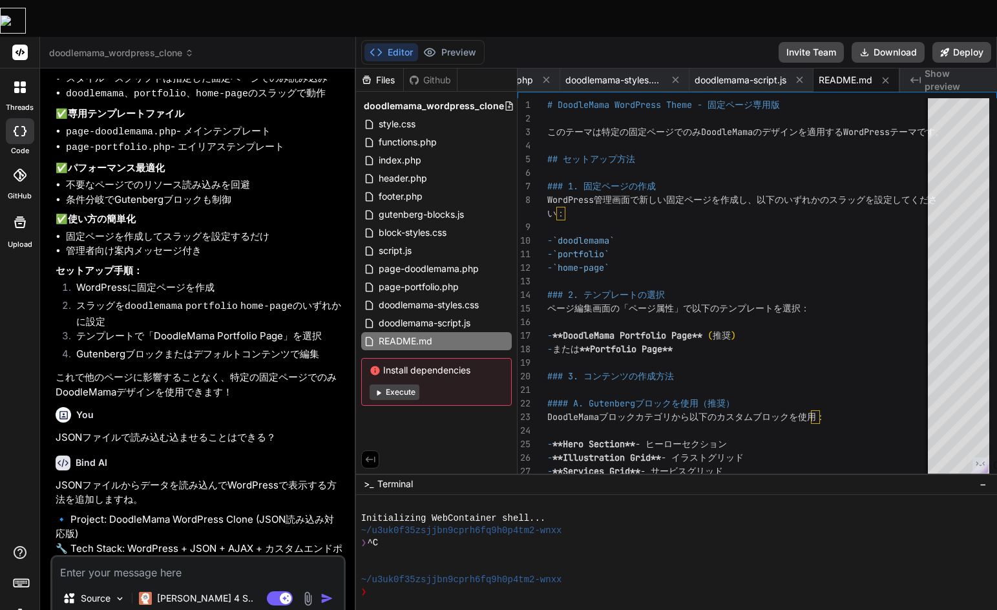
scroll to position [1804, 0]
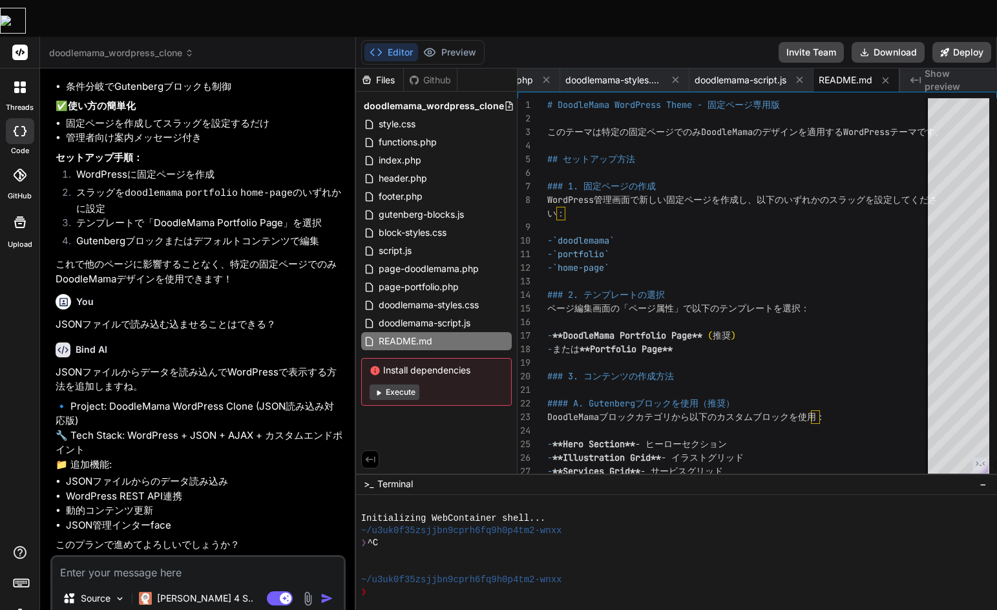
click at [95, 557] on textarea at bounding box center [197, 568] width 291 height 23
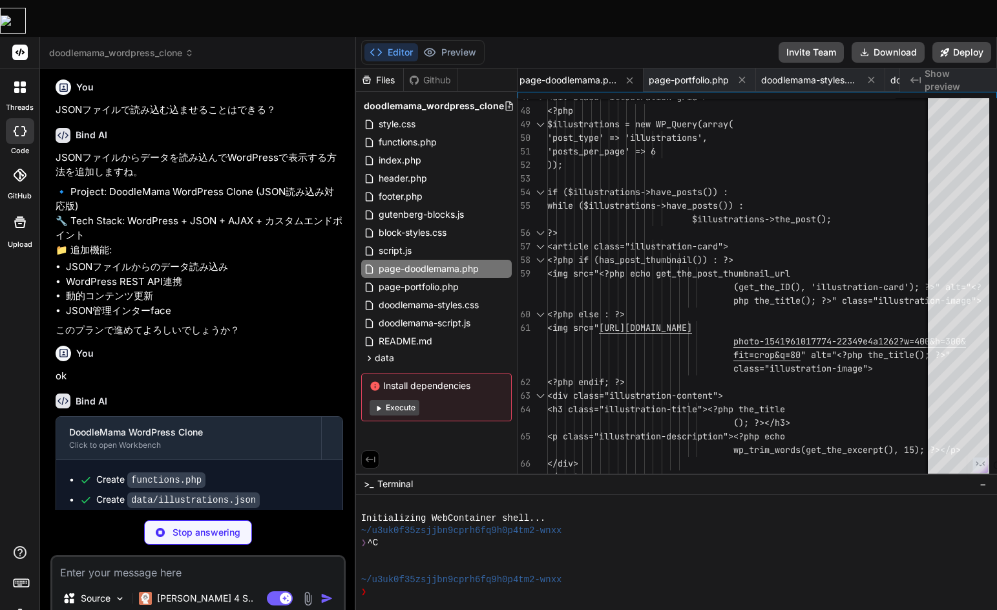
scroll to position [1892, 0]
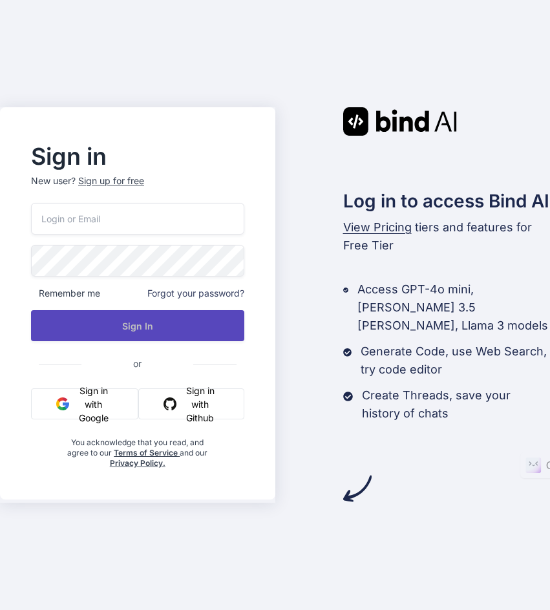
type input "[EMAIL_ADDRESS][DOMAIN_NAME]"
click at [127, 328] on button "Sign In" at bounding box center [137, 325] width 213 height 31
click at [123, 316] on button "Sign In" at bounding box center [137, 325] width 213 height 31
